Goal: Information Seeking & Learning: Learn about a topic

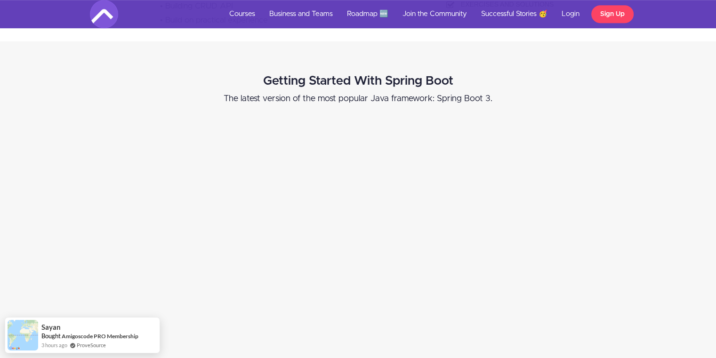
scroll to position [493, 0]
click at [245, 12] on link "Courses" at bounding box center [242, 14] width 40 height 28
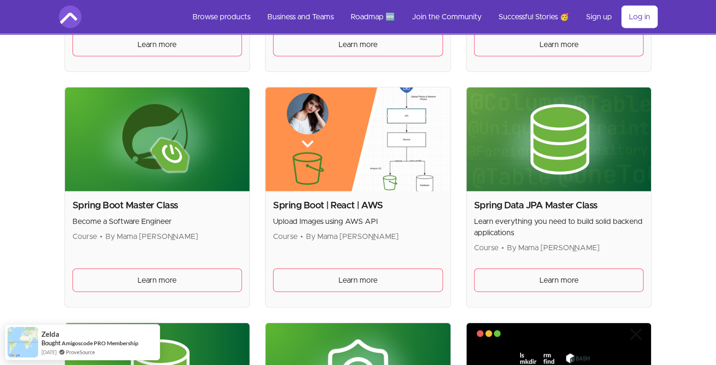
scroll to position [2266, 0]
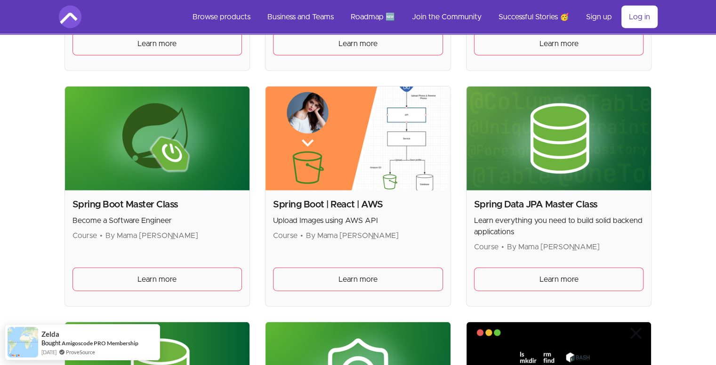
click at [540, 142] on img at bounding box center [559, 139] width 185 height 104
click at [506, 270] on link "Learn more" at bounding box center [559, 280] width 170 height 24
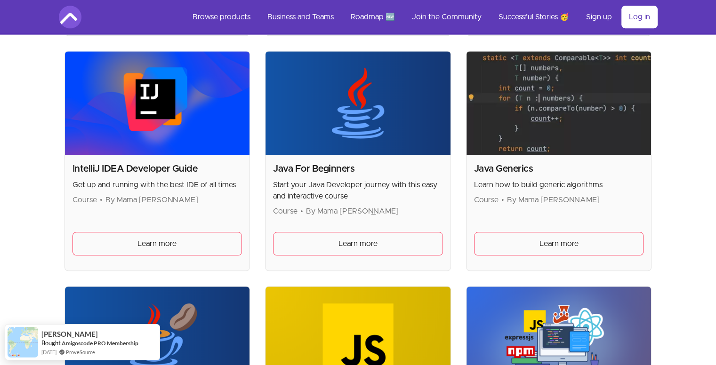
scroll to position [898, 0]
